Goal: Go to known website: Access a specific website the user already knows

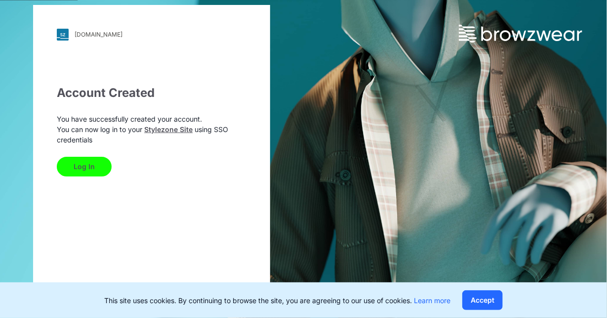
click at [90, 175] on button "Log In" at bounding box center [84, 167] width 55 height 20
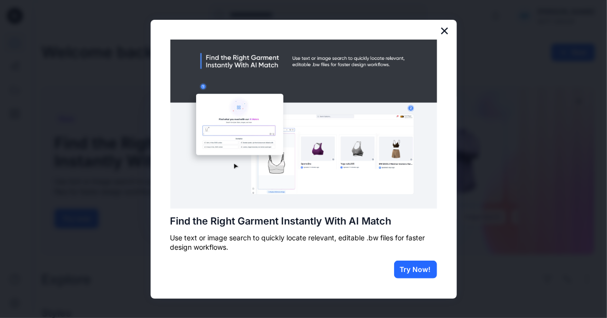
click at [443, 26] on button "×" at bounding box center [444, 31] width 9 height 16
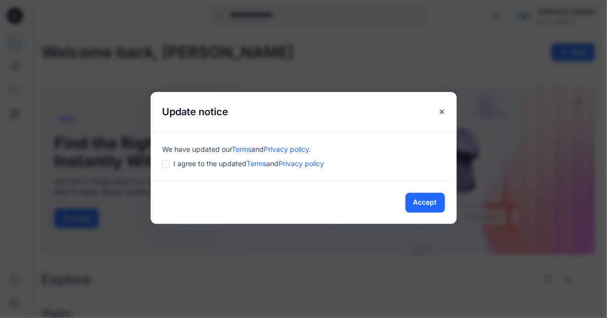
click at [420, 212] on div "Accept" at bounding box center [304, 201] width 306 height 43
click at [427, 202] on button "Accept" at bounding box center [425, 203] width 40 height 20
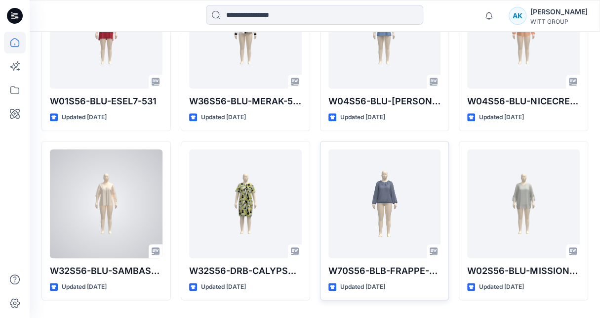
scroll to position [554, 0]
